Goal: Leave review/rating

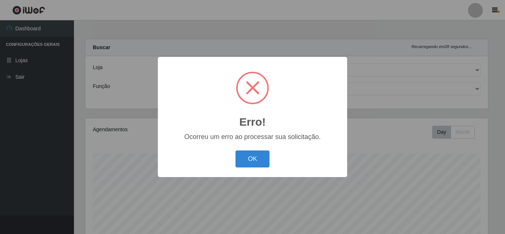
select select "462"
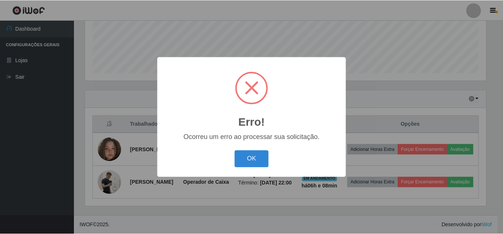
scroll to position [154, 403]
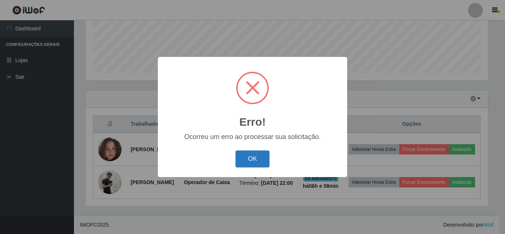
click at [266, 159] on button "OK" at bounding box center [253, 159] width 34 height 17
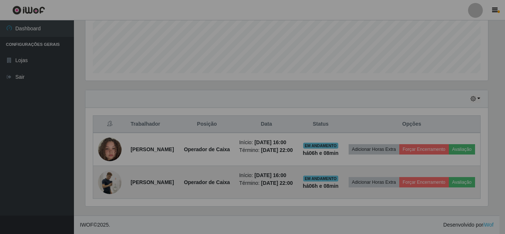
scroll to position [154, 407]
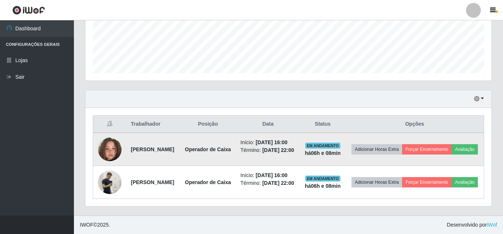
click at [103, 128] on img at bounding box center [110, 149] width 24 height 42
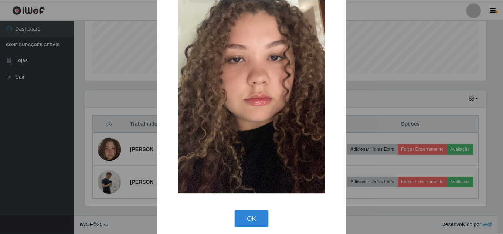
scroll to position [94, 0]
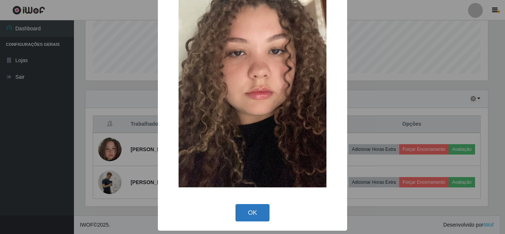
click at [244, 212] on button "OK" at bounding box center [253, 212] width 34 height 17
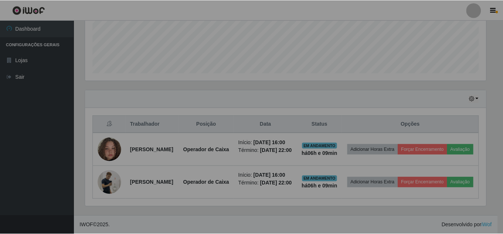
scroll to position [154, 407]
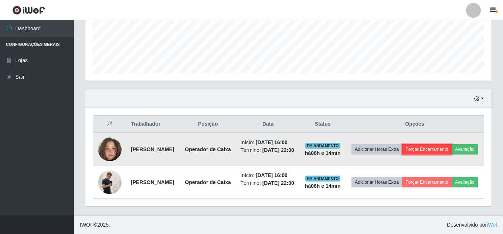
click at [448, 144] on button "Forçar Encerramento" at bounding box center [427, 149] width 50 height 10
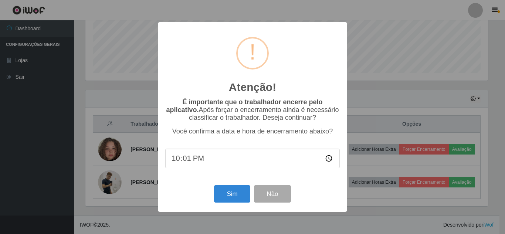
type input "22:14"
click at [229, 188] on button "Sim" at bounding box center [232, 193] width 36 height 17
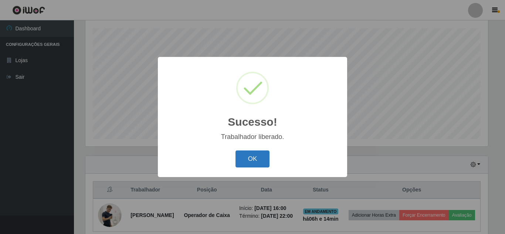
click at [262, 155] on button "OK" at bounding box center [253, 159] width 34 height 17
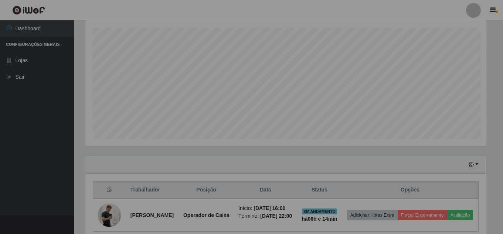
scroll to position [154, 407]
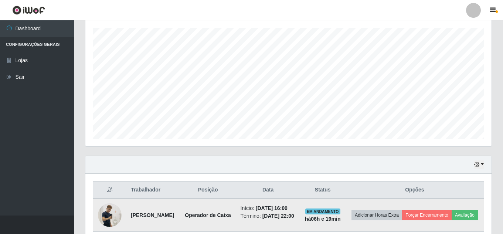
click at [104, 213] on img at bounding box center [110, 215] width 24 height 42
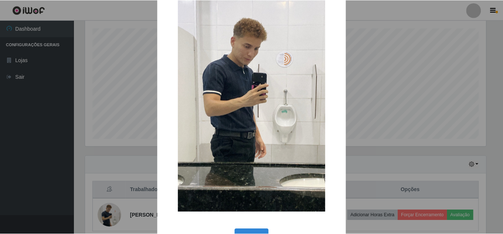
scroll to position [74, 0]
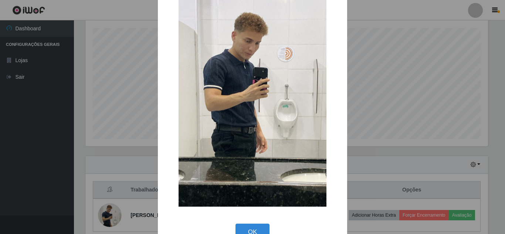
click at [52, 145] on div "× OK Cancel" at bounding box center [252, 117] width 505 height 234
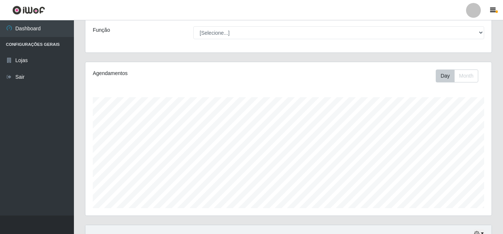
scroll to position [164, 0]
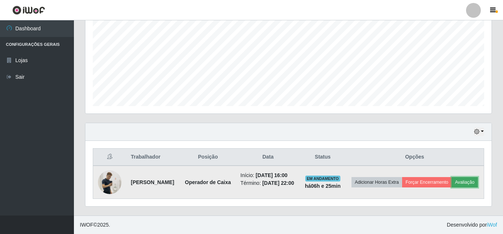
click at [452, 182] on button "Avaliação" at bounding box center [465, 182] width 26 height 10
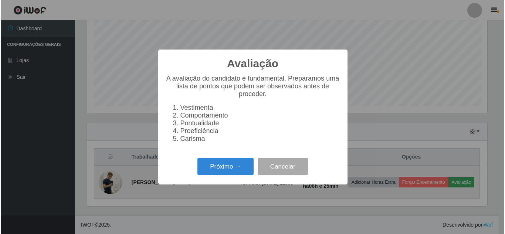
scroll to position [154, 403]
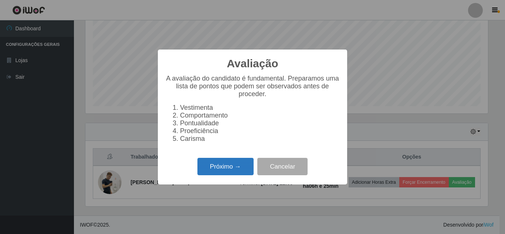
click at [245, 172] on button "Próximo →" at bounding box center [226, 166] width 56 height 17
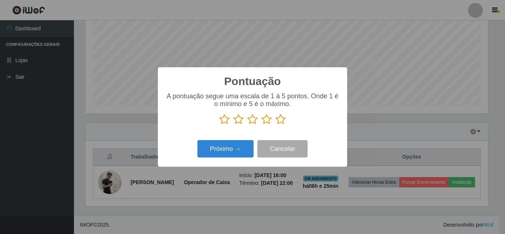
click at [282, 121] on icon at bounding box center [281, 119] width 10 height 11
click at [276, 125] on input "radio" at bounding box center [276, 125] width 0 height 0
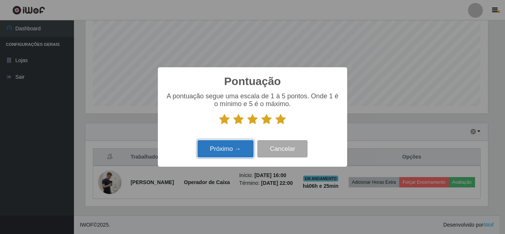
click at [231, 144] on button "Próximo →" at bounding box center [226, 148] width 56 height 17
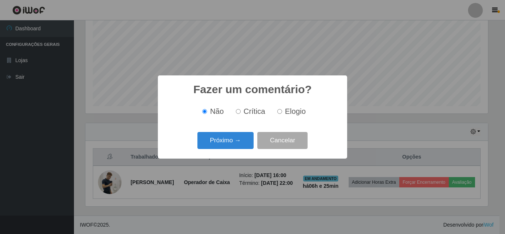
click at [285, 109] on span "Elogio" at bounding box center [295, 111] width 21 height 8
click at [282, 109] on input "Elogio" at bounding box center [279, 111] width 5 height 5
radio input "true"
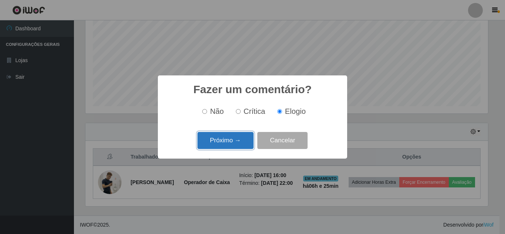
click at [240, 144] on button "Próximo →" at bounding box center [226, 140] width 56 height 17
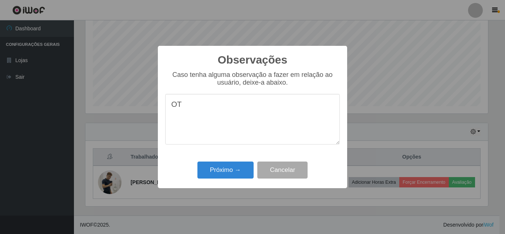
type textarea "O"
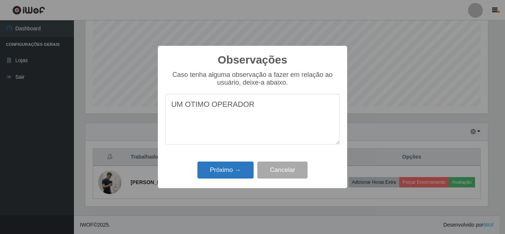
type textarea "UM OTIMO OPERADOR"
click at [240, 171] on button "Próximo →" at bounding box center [226, 170] width 56 height 17
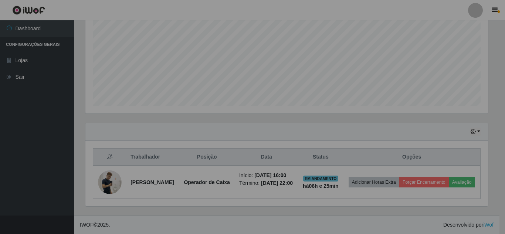
scroll to position [154, 407]
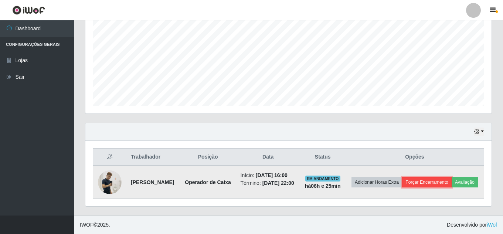
click at [452, 177] on button "Forçar Encerramento" at bounding box center [427, 182] width 50 height 10
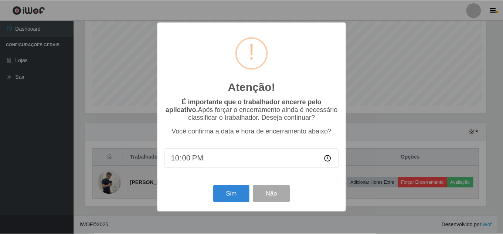
scroll to position [154, 403]
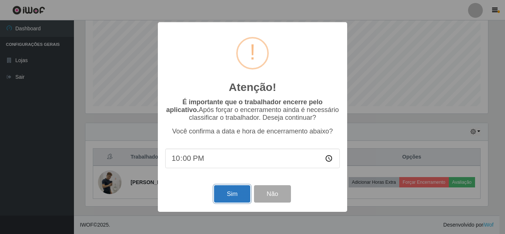
click at [237, 200] on button "Sim" at bounding box center [232, 193] width 36 height 17
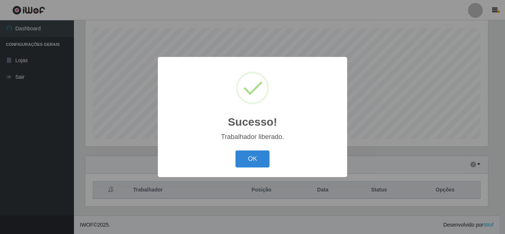
click at [250, 171] on div "Sucesso! × Trabalhador liberado. OK Cancel" at bounding box center [252, 117] width 189 height 120
click at [247, 158] on button "OK" at bounding box center [253, 159] width 34 height 17
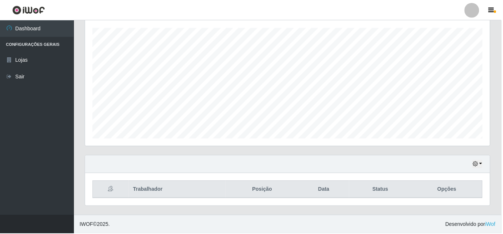
scroll to position [154, 407]
